Goal: Information Seeking & Learning: Learn about a topic

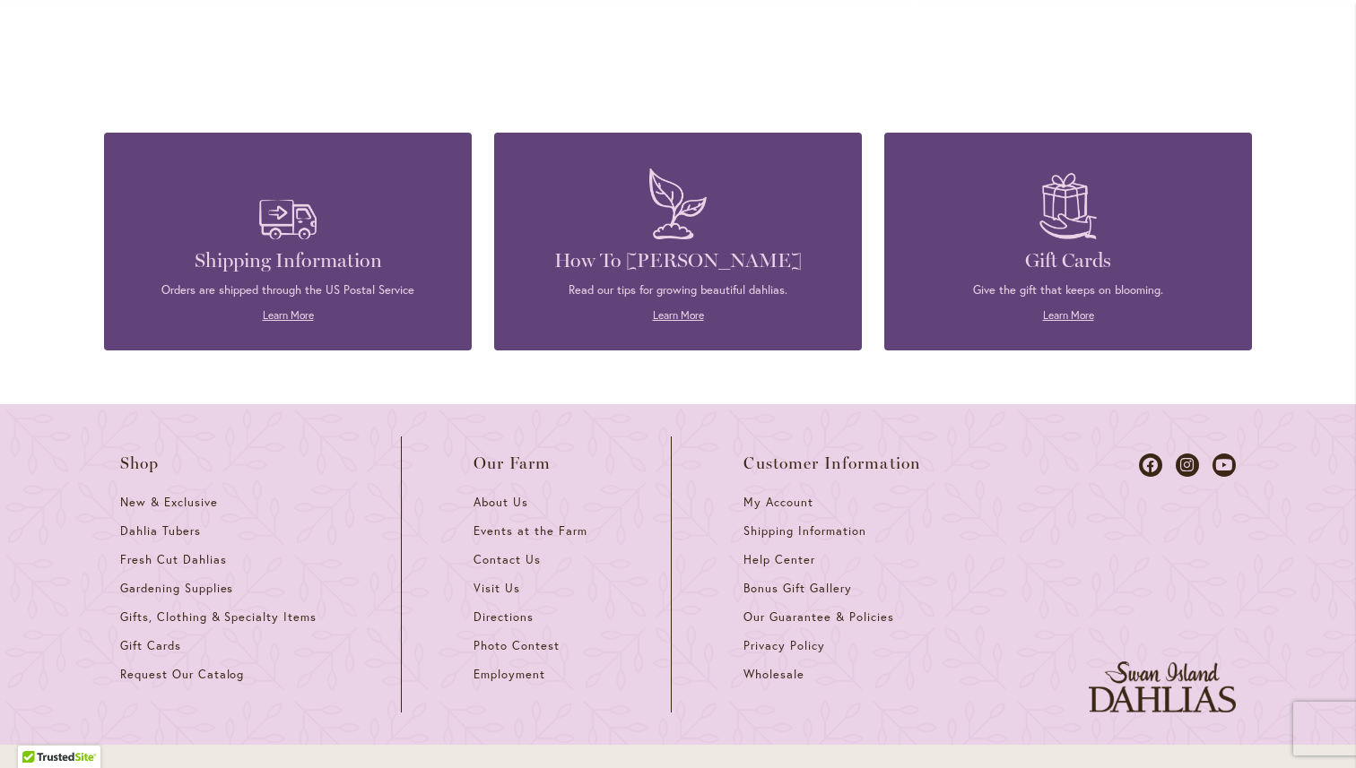
scroll to position [4859, 0]
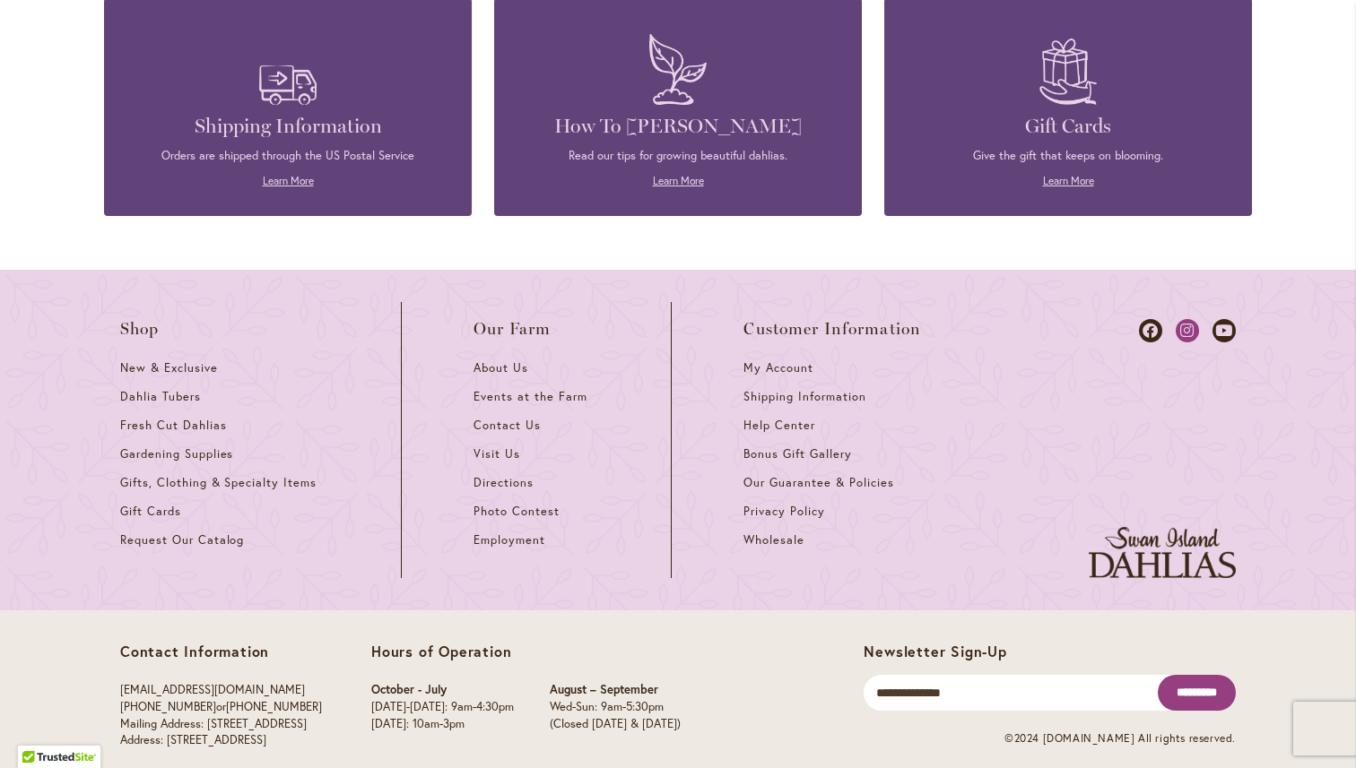
click at [1195, 319] on icon at bounding box center [1187, 330] width 23 height 23
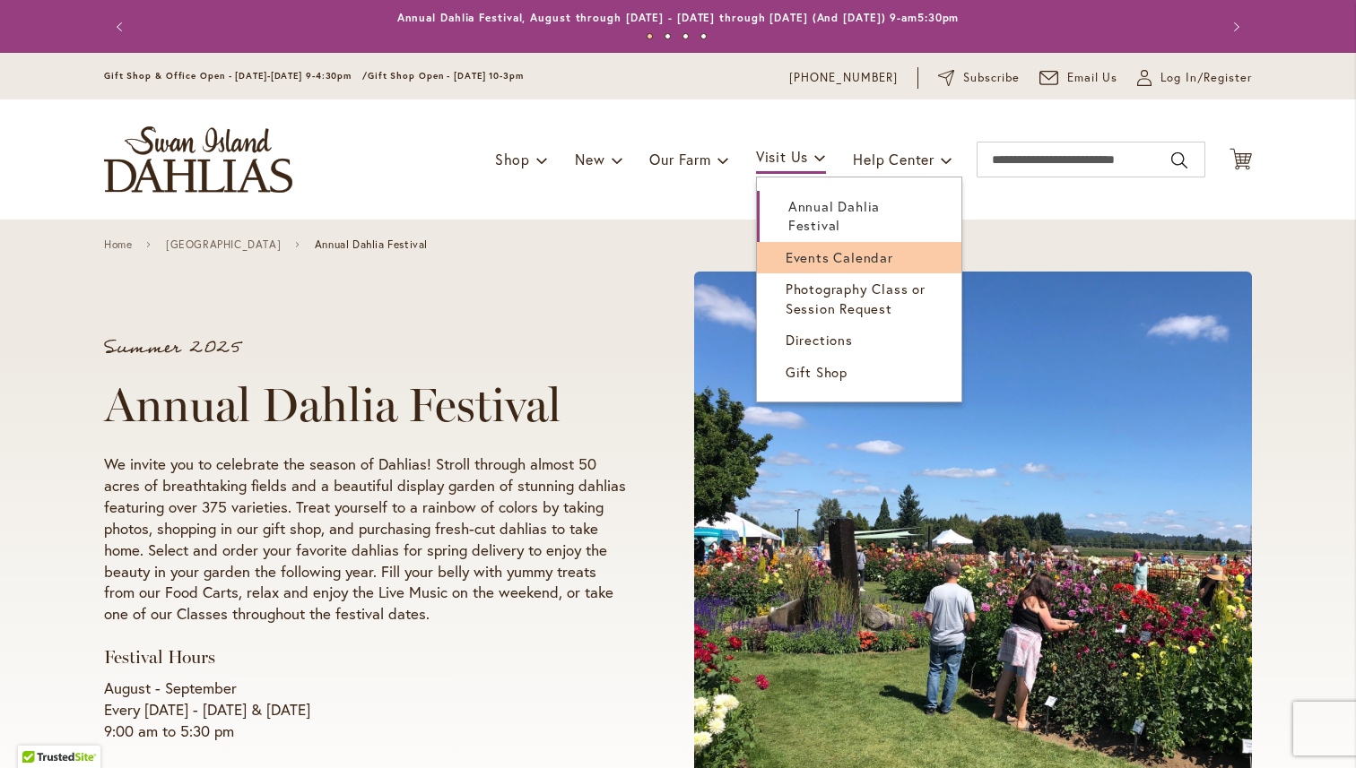
click at [812, 261] on span "Events Calendar" at bounding box center [840, 257] width 108 height 18
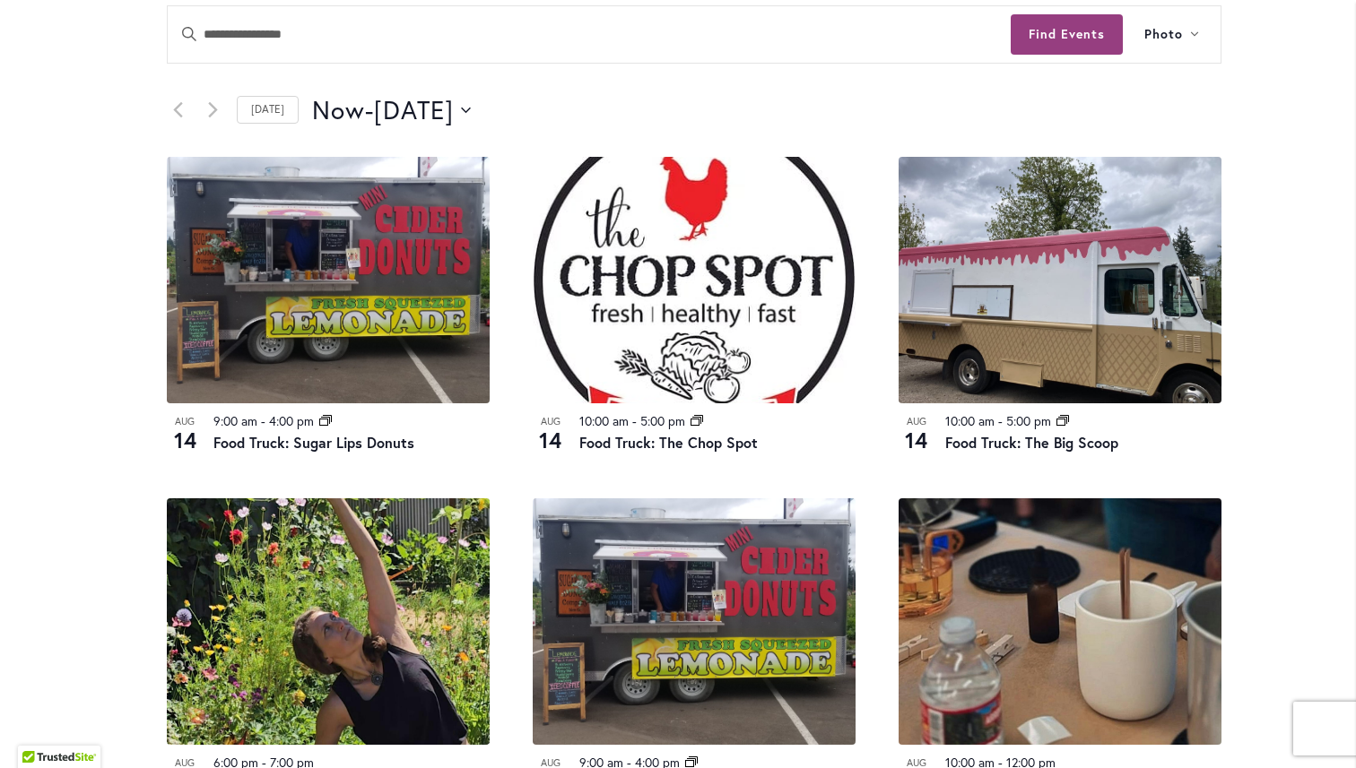
scroll to position [879, 0]
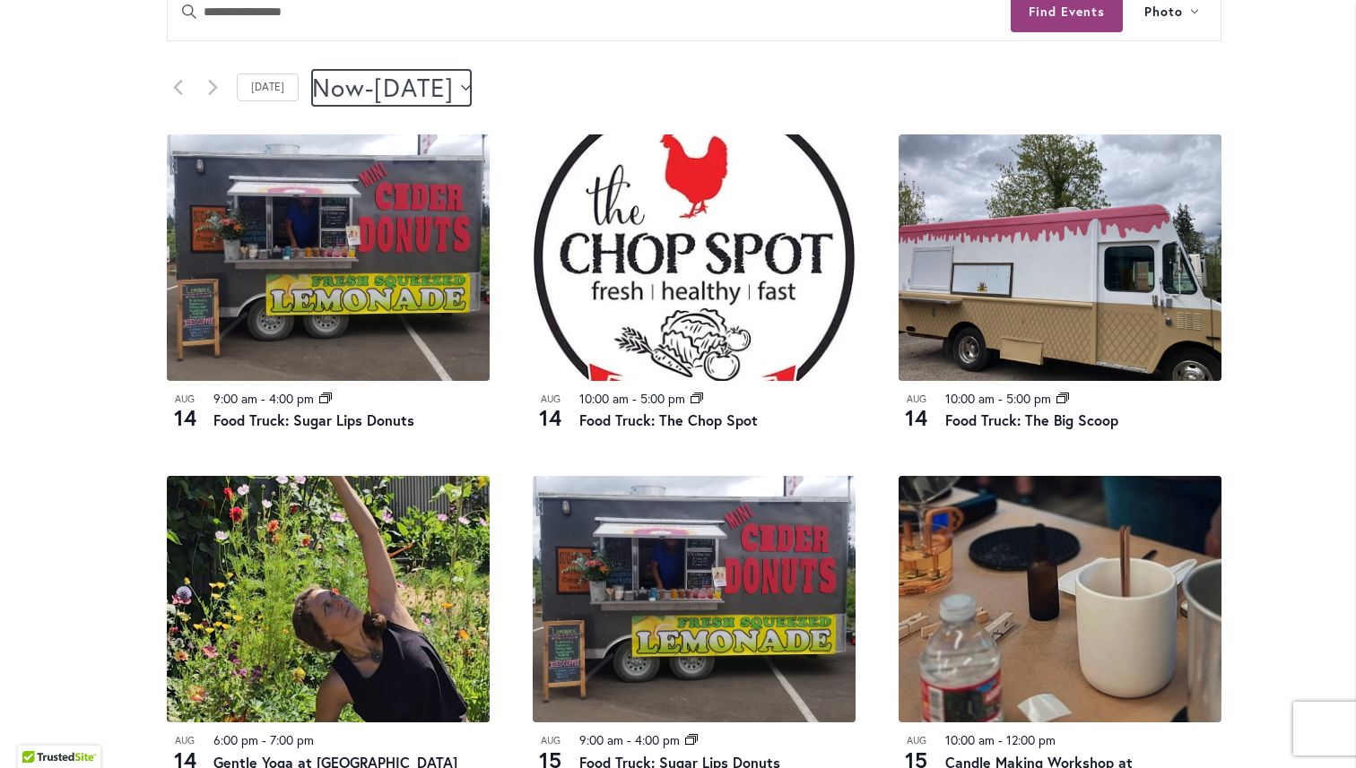
click at [445, 87] on span "[DATE]" at bounding box center [414, 88] width 80 height 36
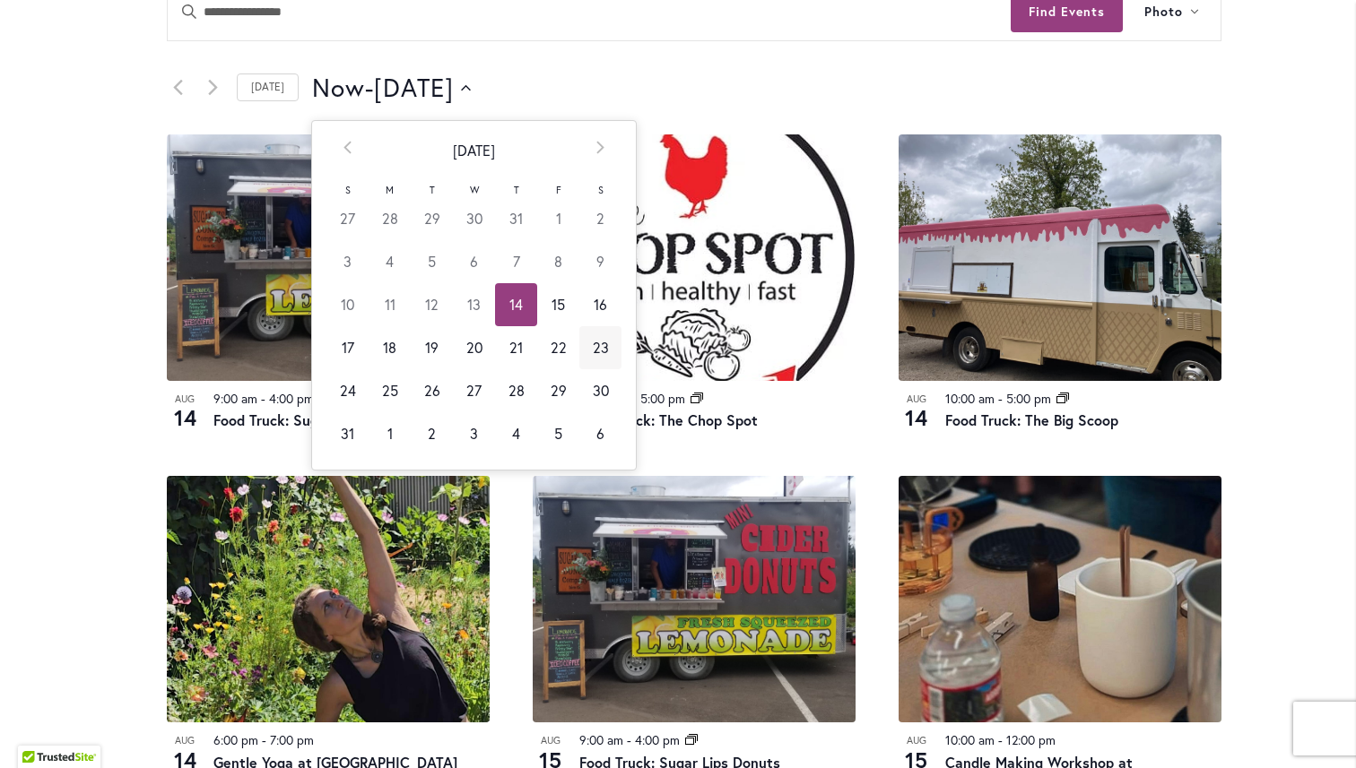
click at [592, 344] on td "23" at bounding box center [600, 347] width 42 height 43
type input "*********"
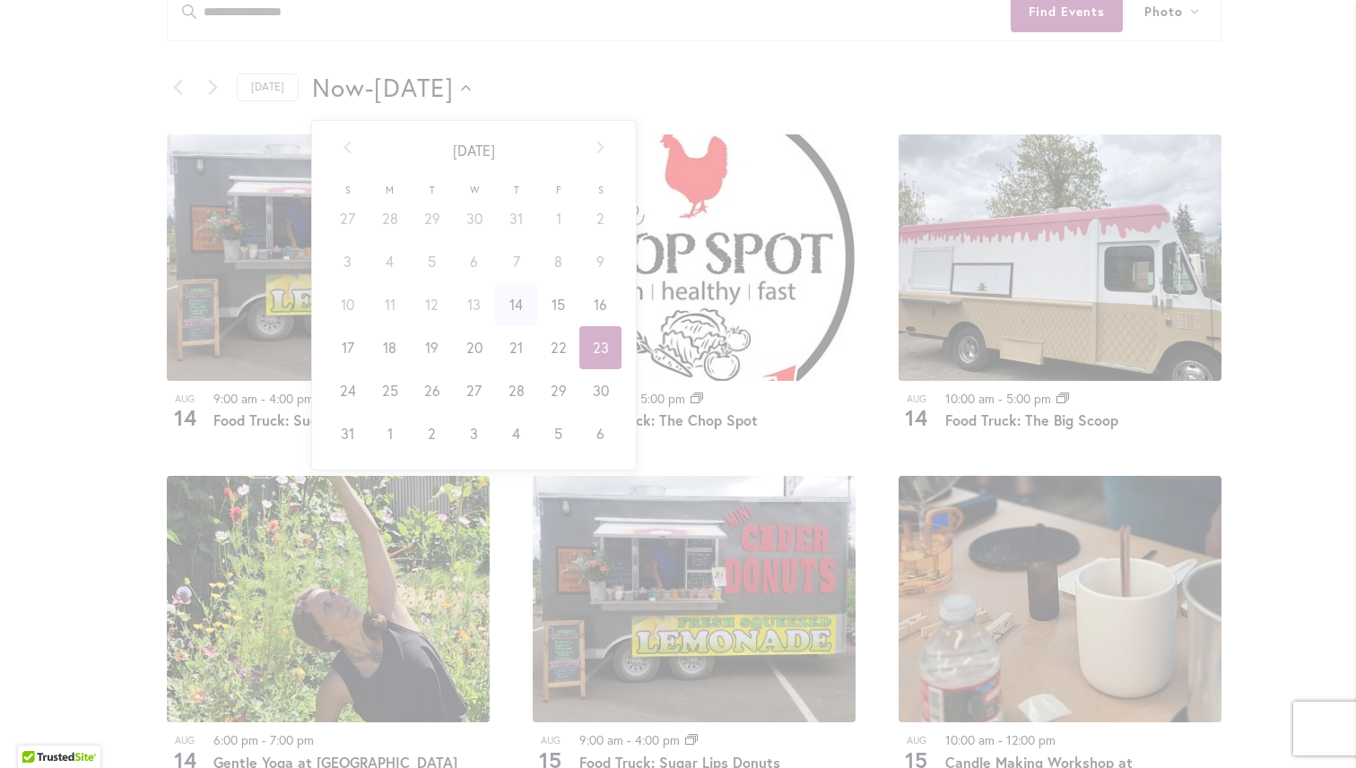
scroll to position [0, 73]
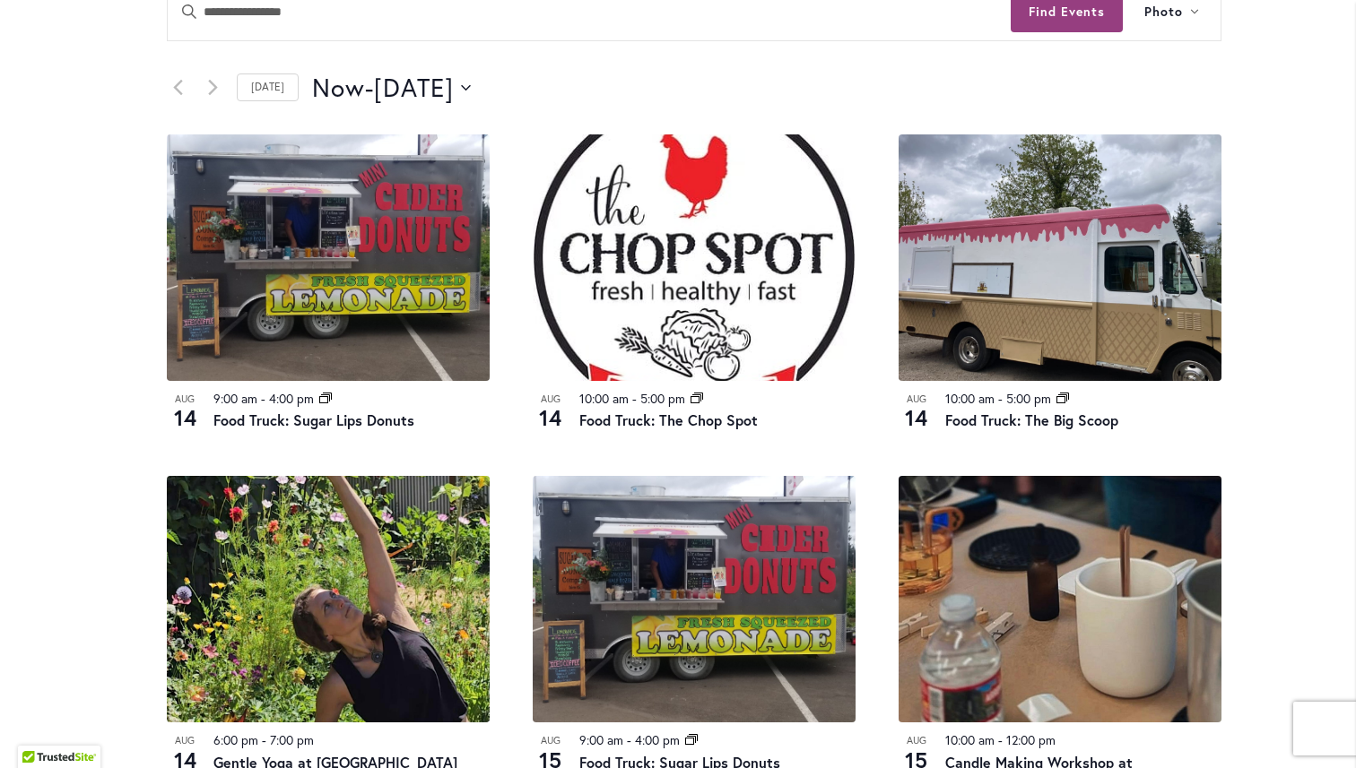
click at [128, 329] on div "12 events found. Home Events Upcoming Events Events Calendar We are very proud …" at bounding box center [694, 579] width 1180 height 2476
click at [454, 87] on span "[DATE]" at bounding box center [414, 88] width 80 height 36
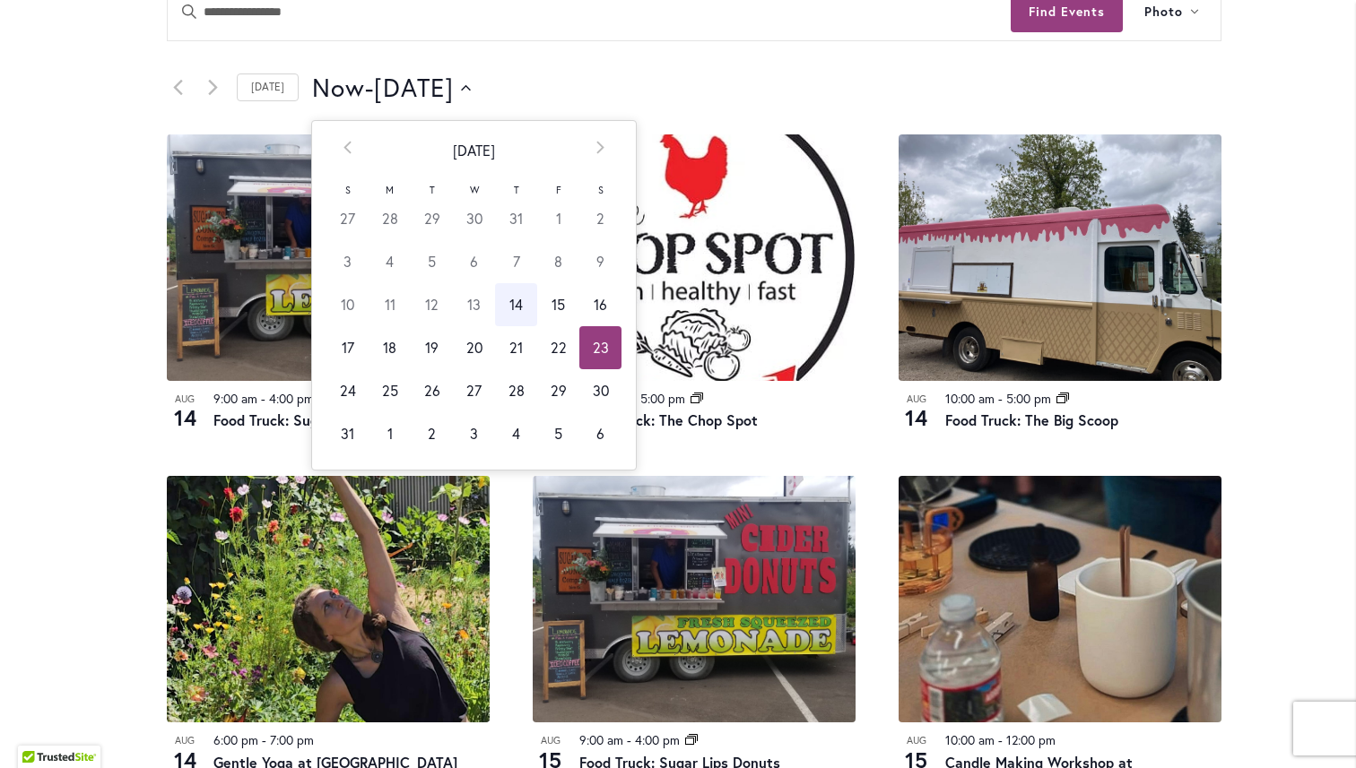
scroll to position [0, 73]
click at [596, 358] on td "23" at bounding box center [600, 347] width 42 height 43
click at [91, 318] on main "12 events found. Home Events Upcoming Events Events Calendar We are very proud …" at bounding box center [678, 624] width 1180 height 2566
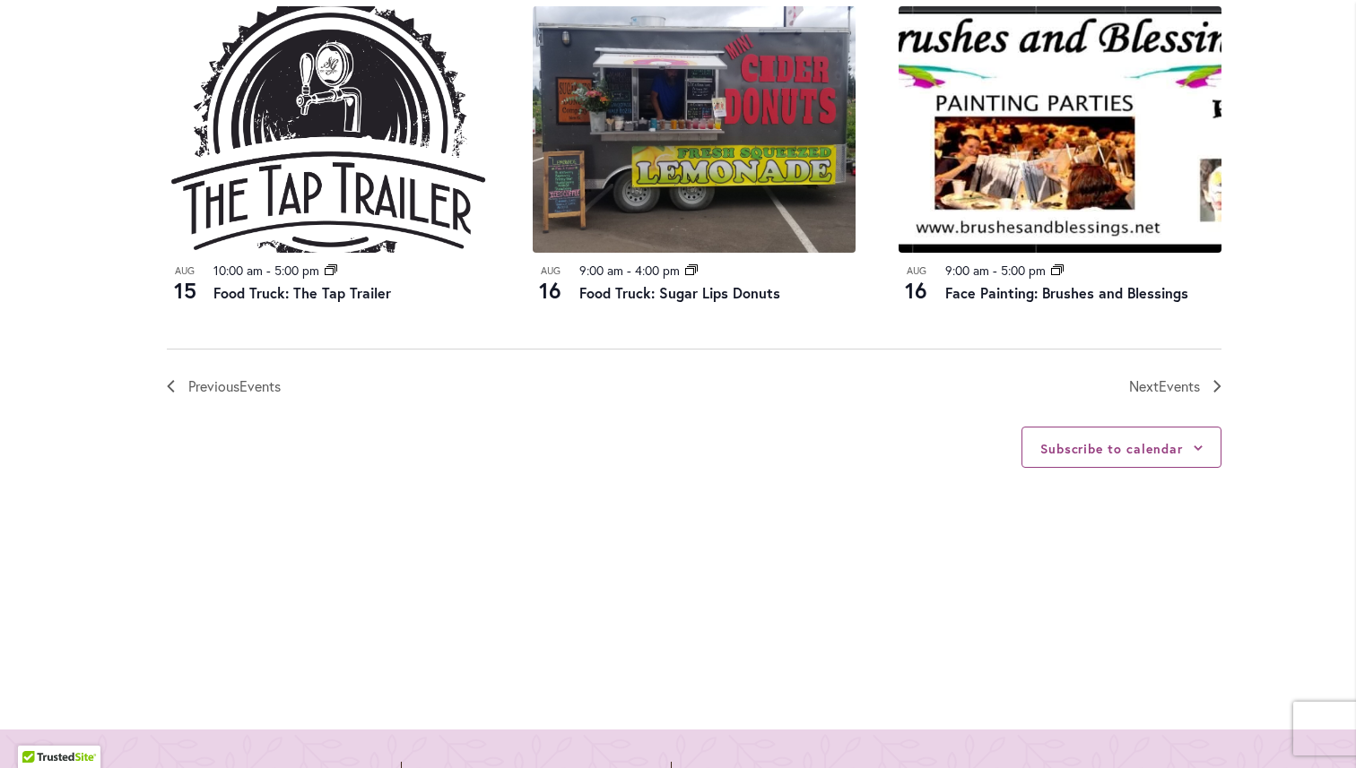
scroll to position [2116, 0]
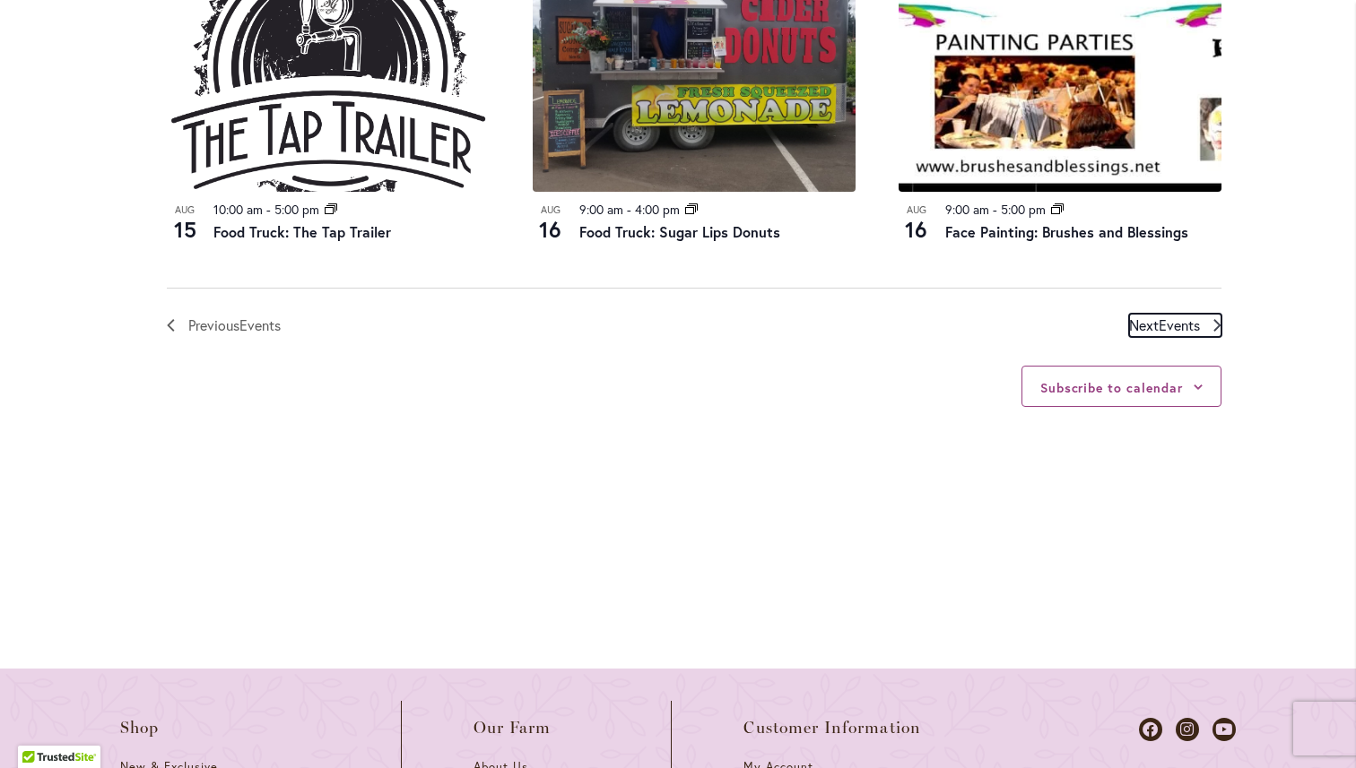
click at [1148, 324] on span "Next Events" at bounding box center [1164, 325] width 71 height 23
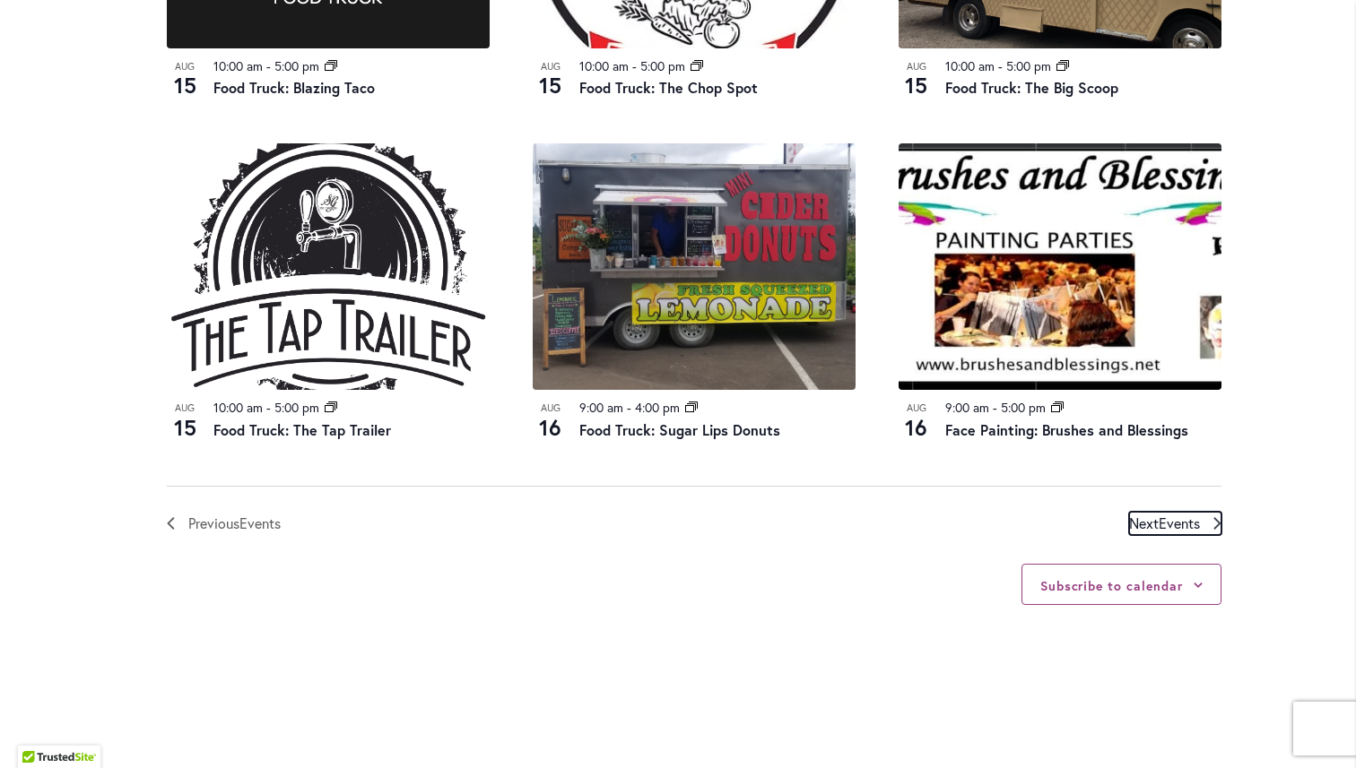
scroll to position [2112, 0]
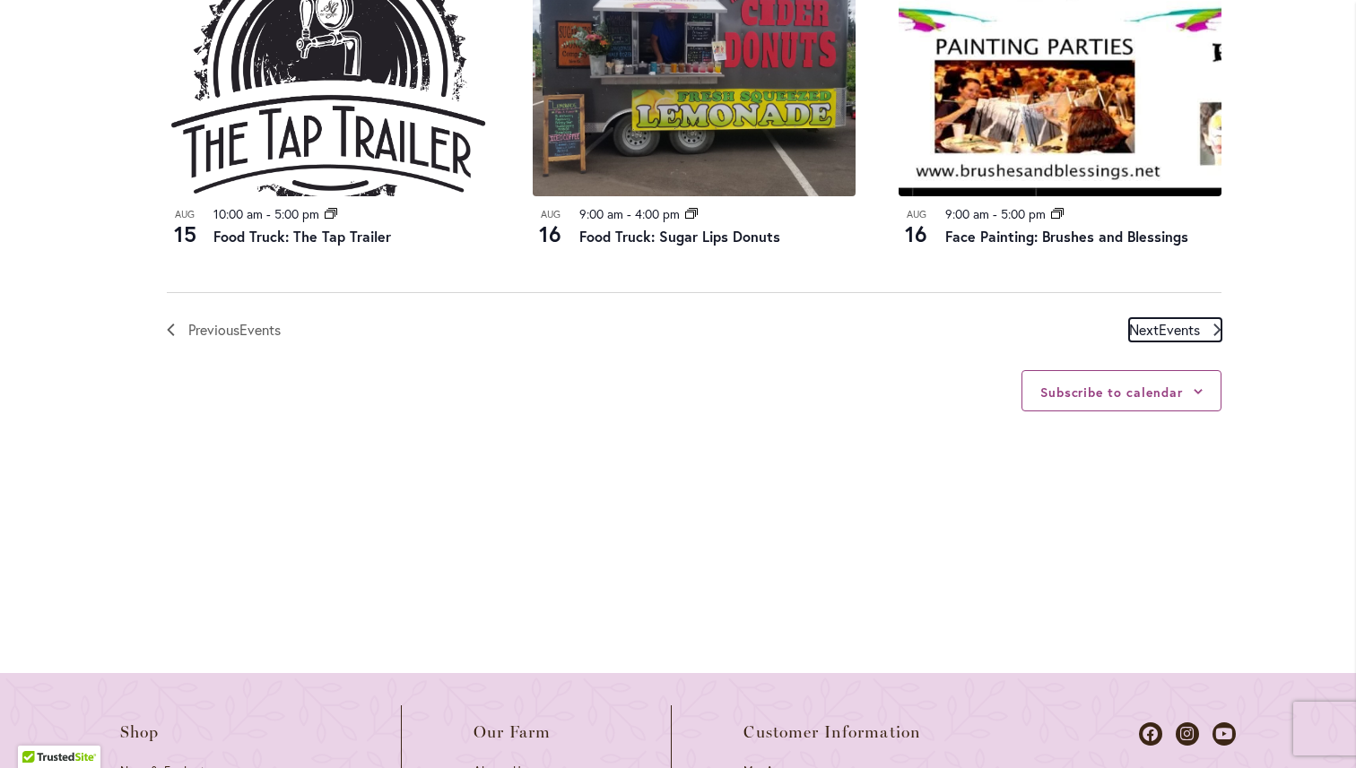
click at [1154, 320] on span "Next Events" at bounding box center [1164, 329] width 71 height 23
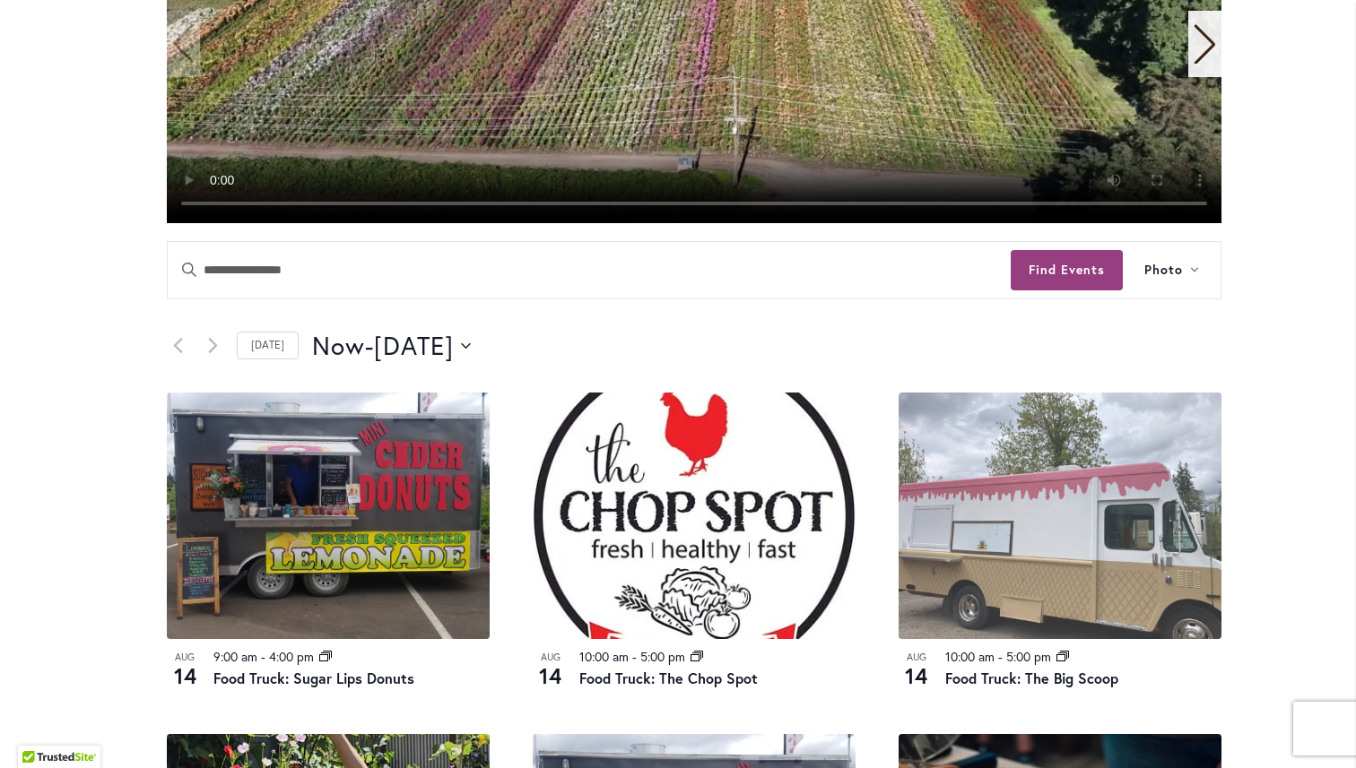
scroll to position [459, 0]
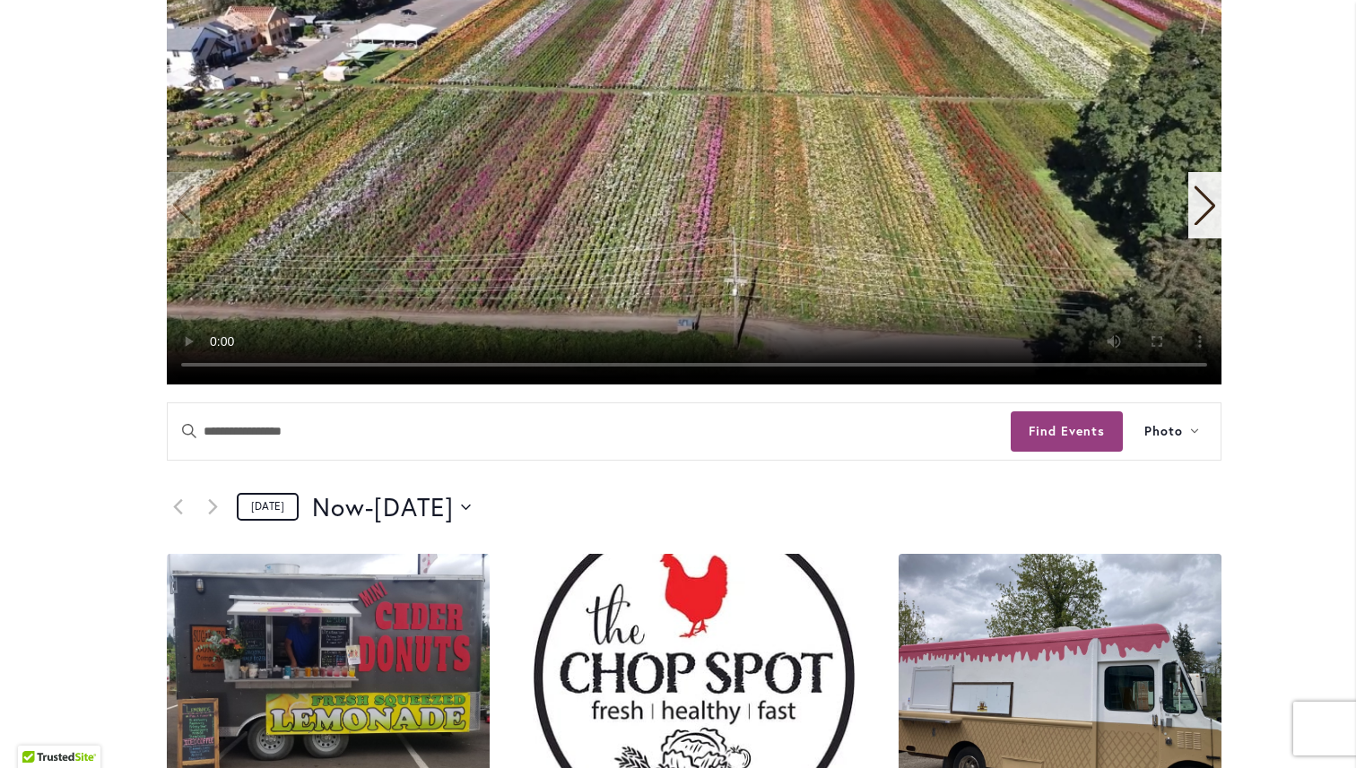
click at [264, 505] on link "[DATE]" at bounding box center [268, 507] width 62 height 28
click at [216, 508] on icon "Next Events" at bounding box center [213, 507] width 10 height 17
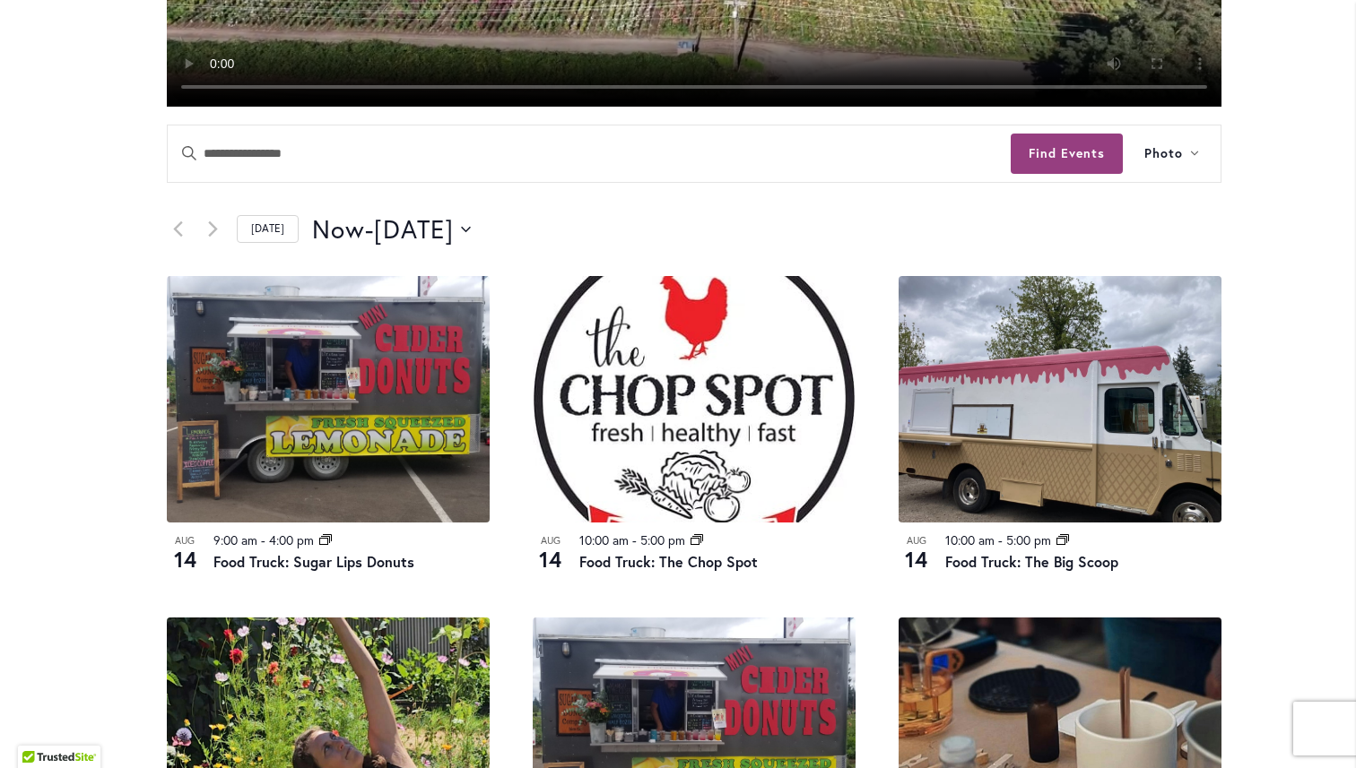
scroll to position [726, 0]
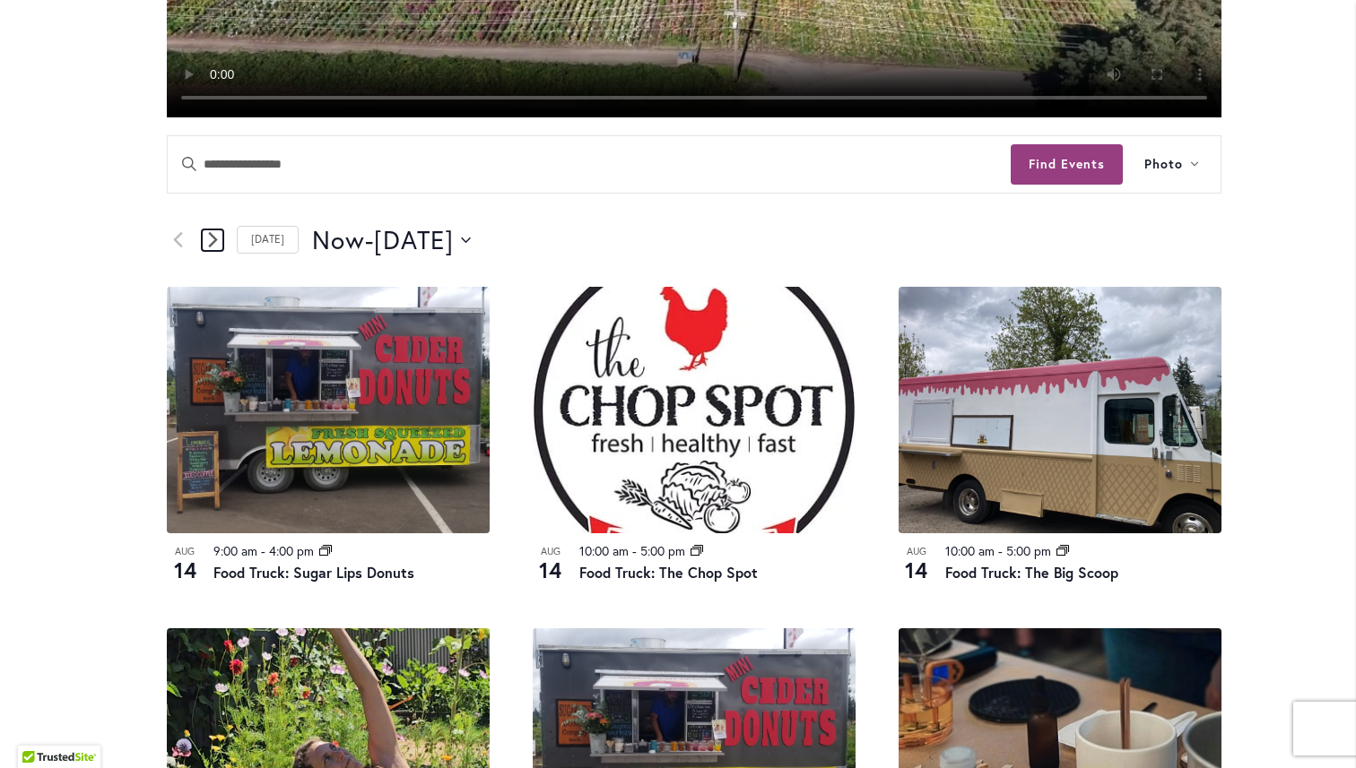
click at [218, 241] on link "Next Events" at bounding box center [213, 241] width 22 height 22
click at [405, 244] on span "[DATE]" at bounding box center [414, 240] width 80 height 36
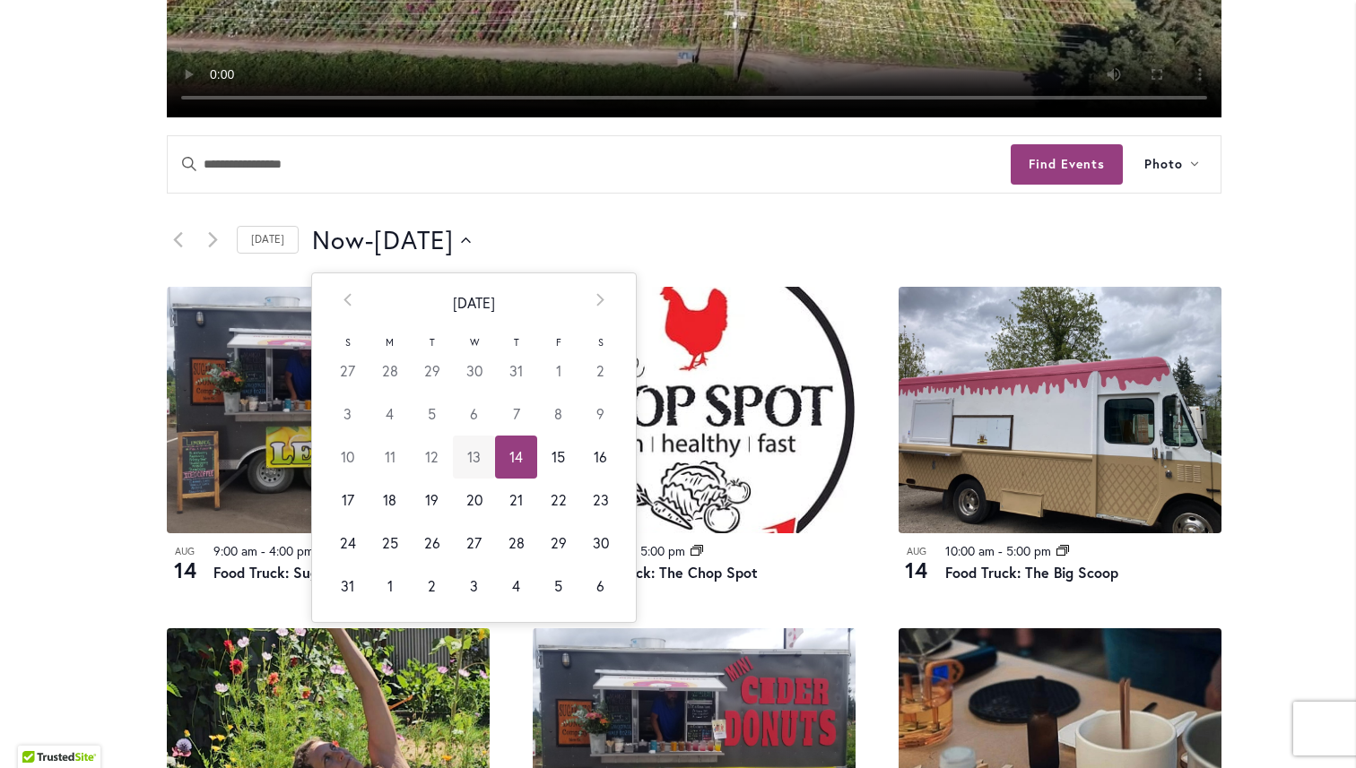
click at [463, 458] on td "13" at bounding box center [474, 457] width 42 height 43
click at [599, 465] on td "16" at bounding box center [600, 457] width 42 height 43
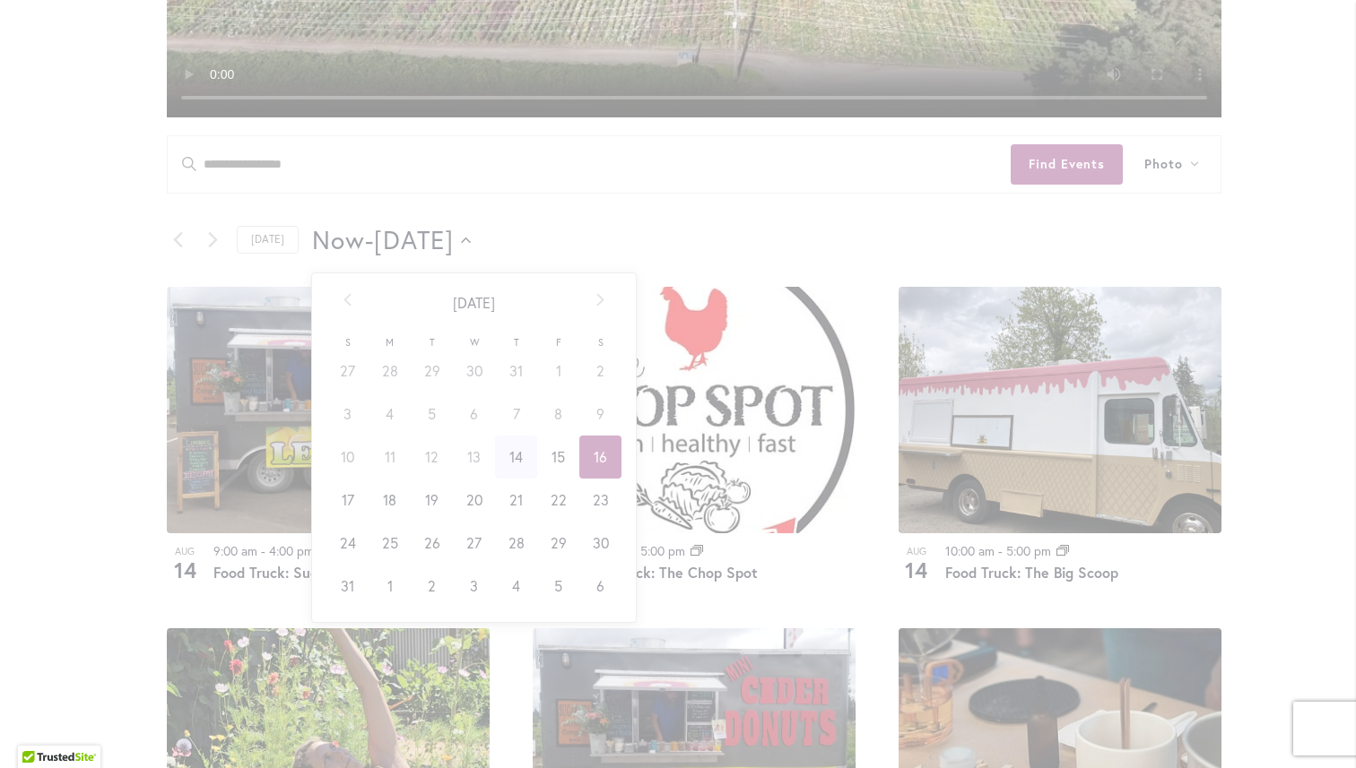
scroll to position [0, 71]
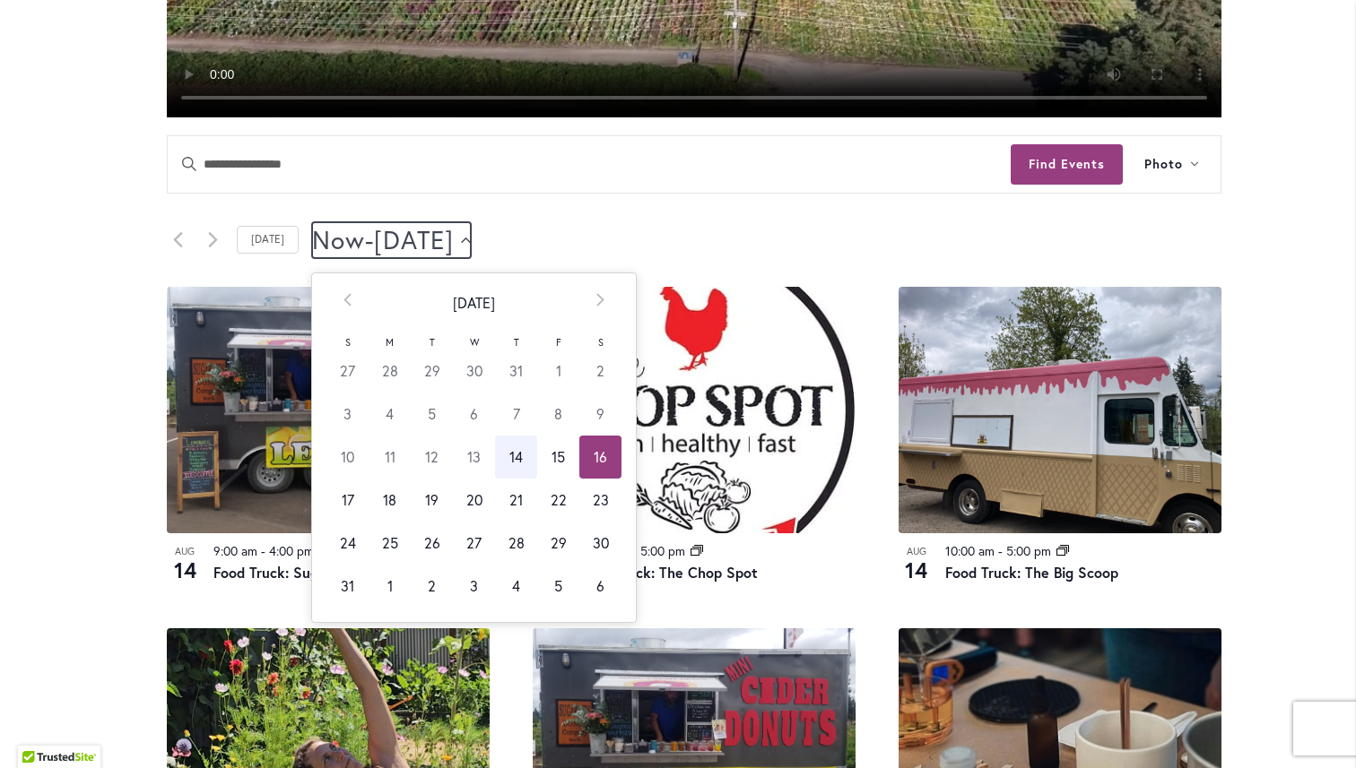
click at [454, 249] on span "[DATE]" at bounding box center [414, 240] width 80 height 36
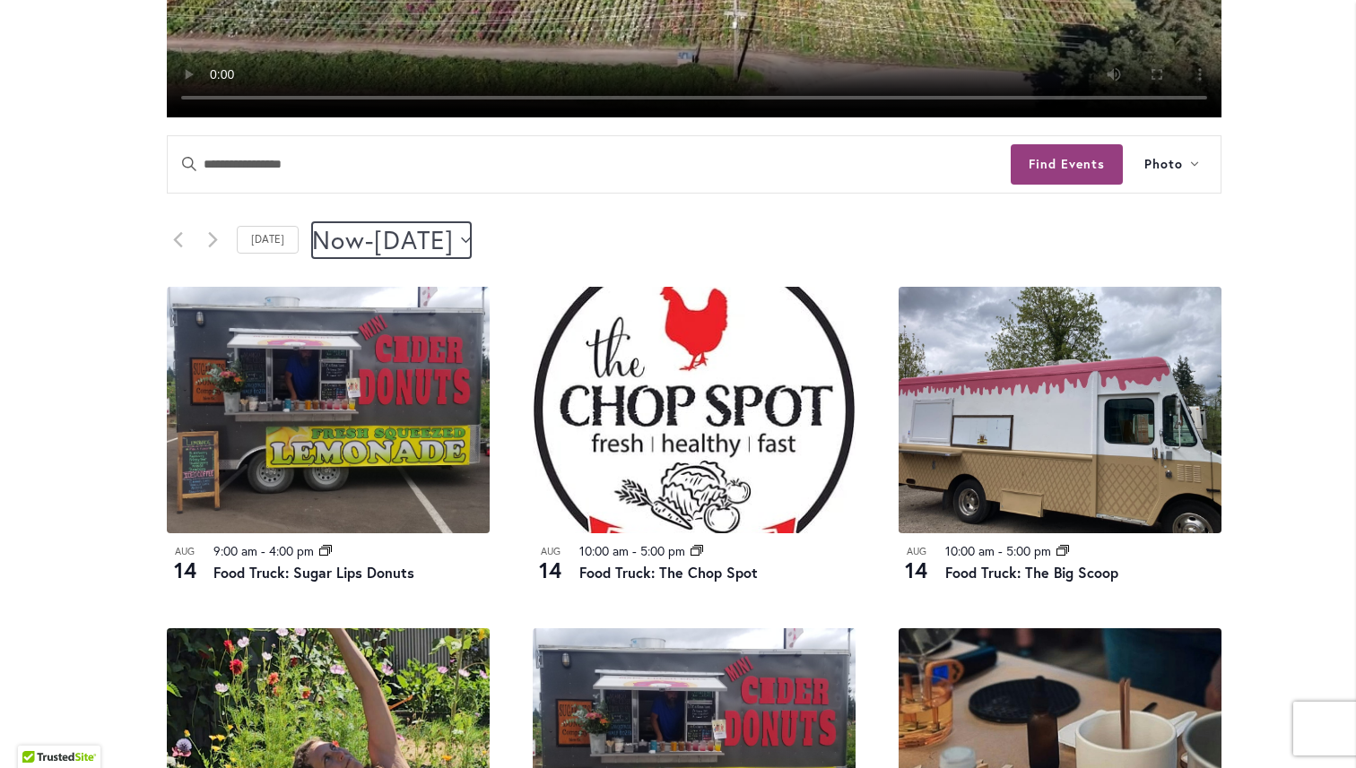
click at [454, 244] on span "[DATE]" at bounding box center [414, 240] width 80 height 36
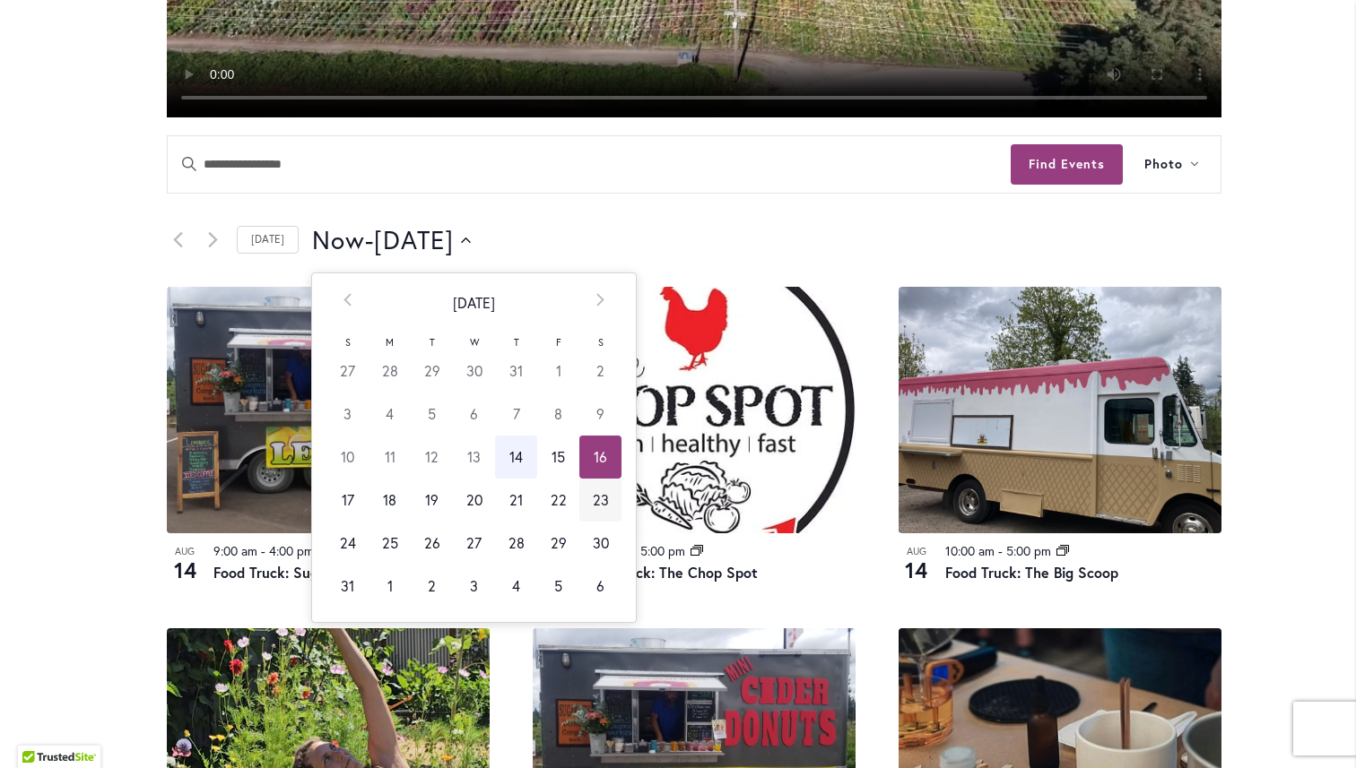
scroll to position [0, 73]
click at [611, 511] on td "23" at bounding box center [600, 500] width 42 height 43
type input "*********"
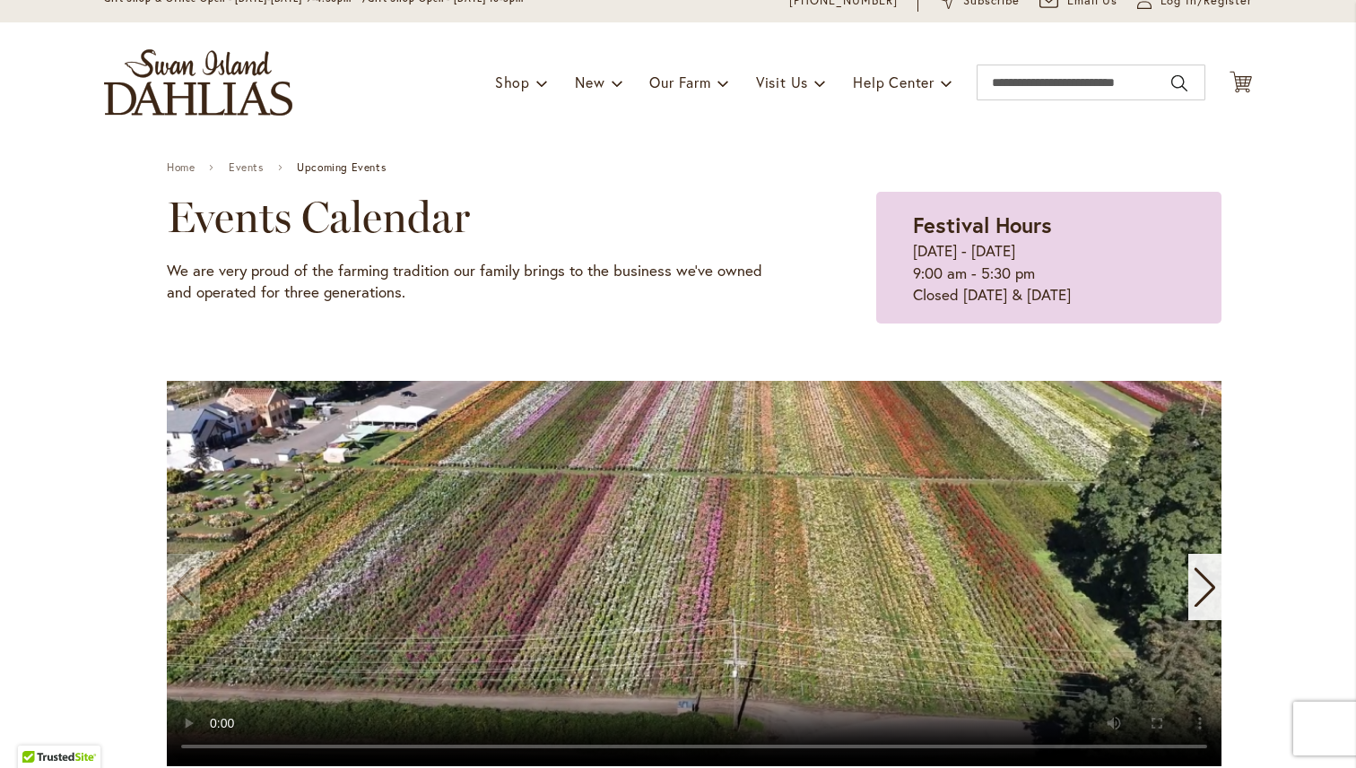
scroll to position [582, 0]
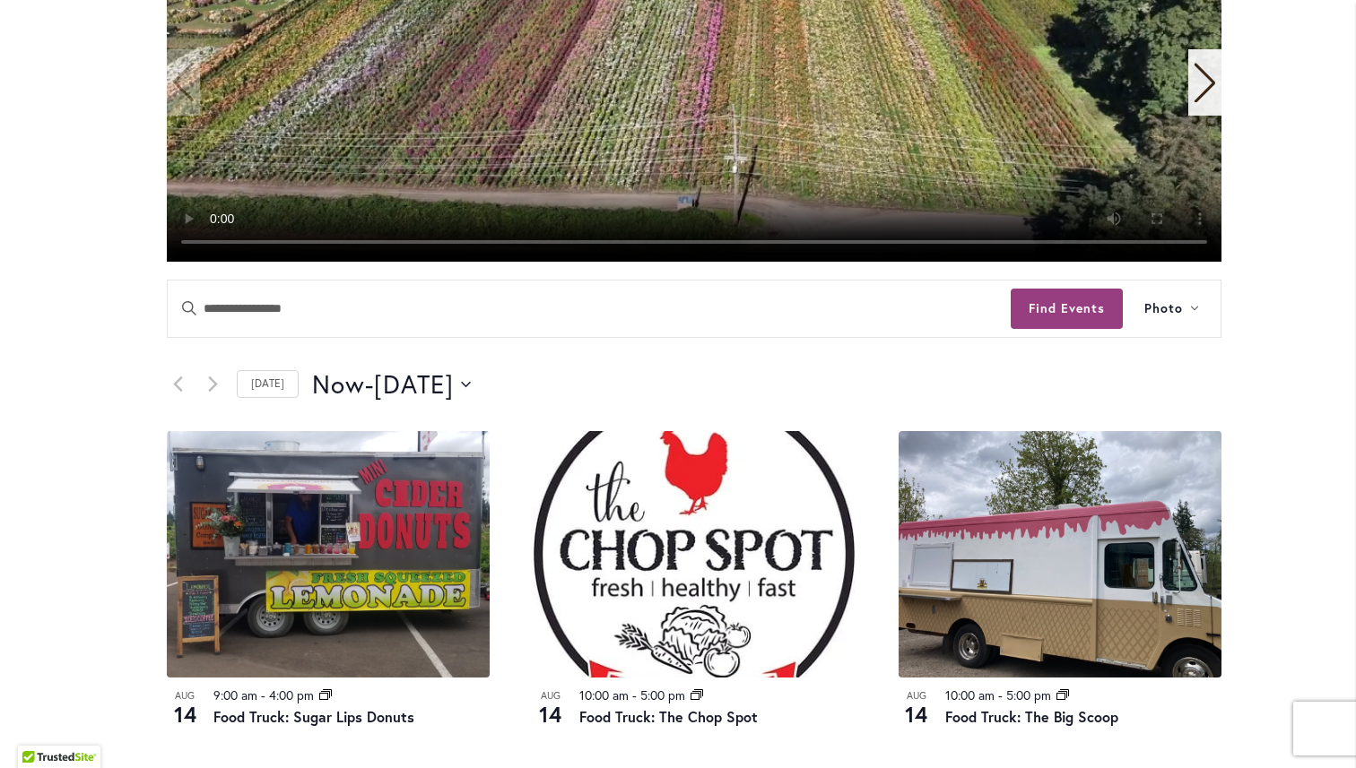
click at [1074, 67] on video "1 / 11" at bounding box center [694, 69] width 1055 height 386
